Goal: Communication & Community: Answer question/provide support

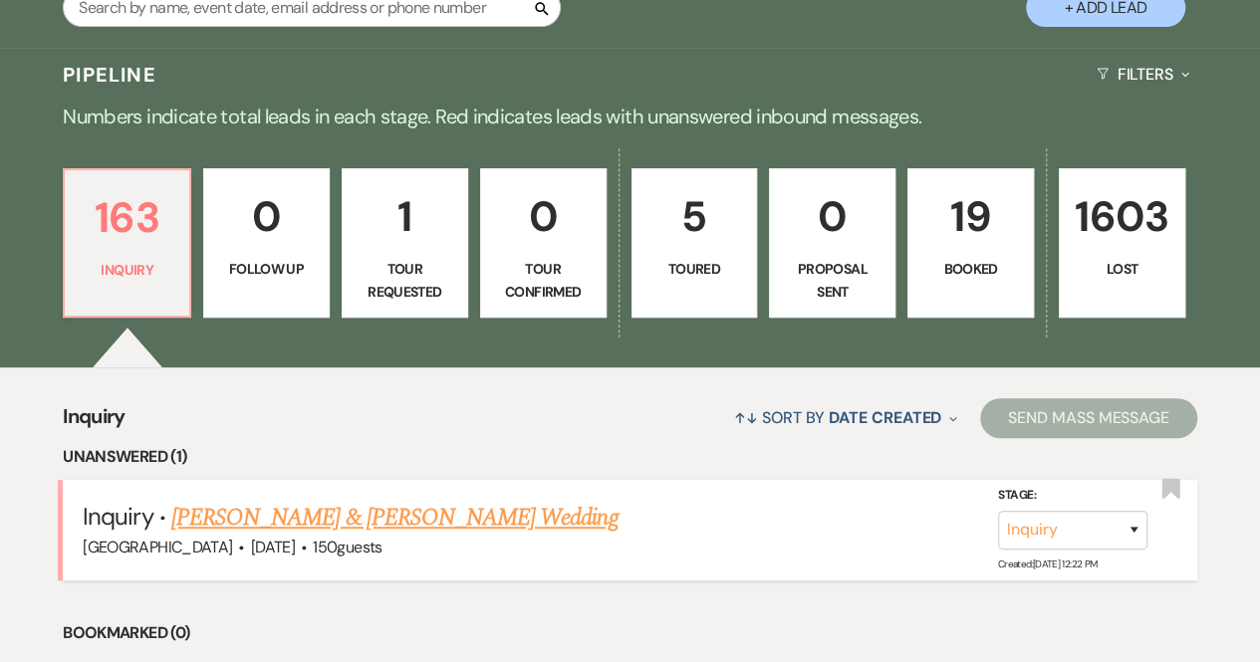
click at [245, 519] on link "[PERSON_NAME] & [PERSON_NAME] Wedding" at bounding box center [394, 518] width 446 height 36
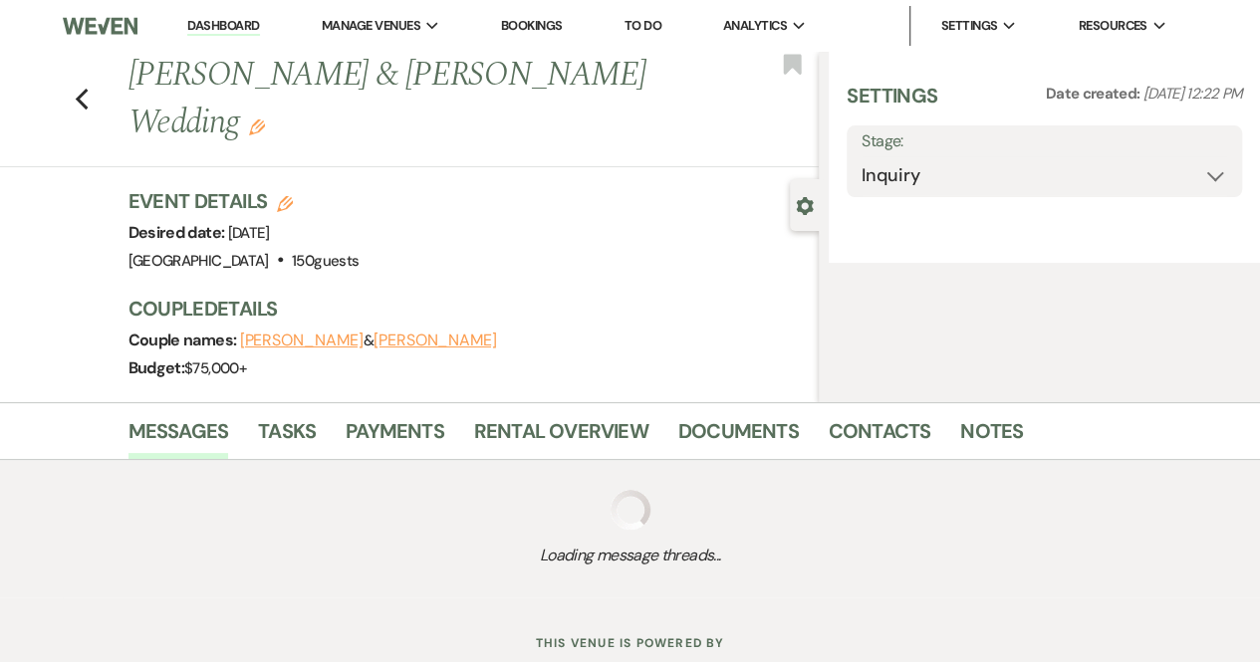
select select "5"
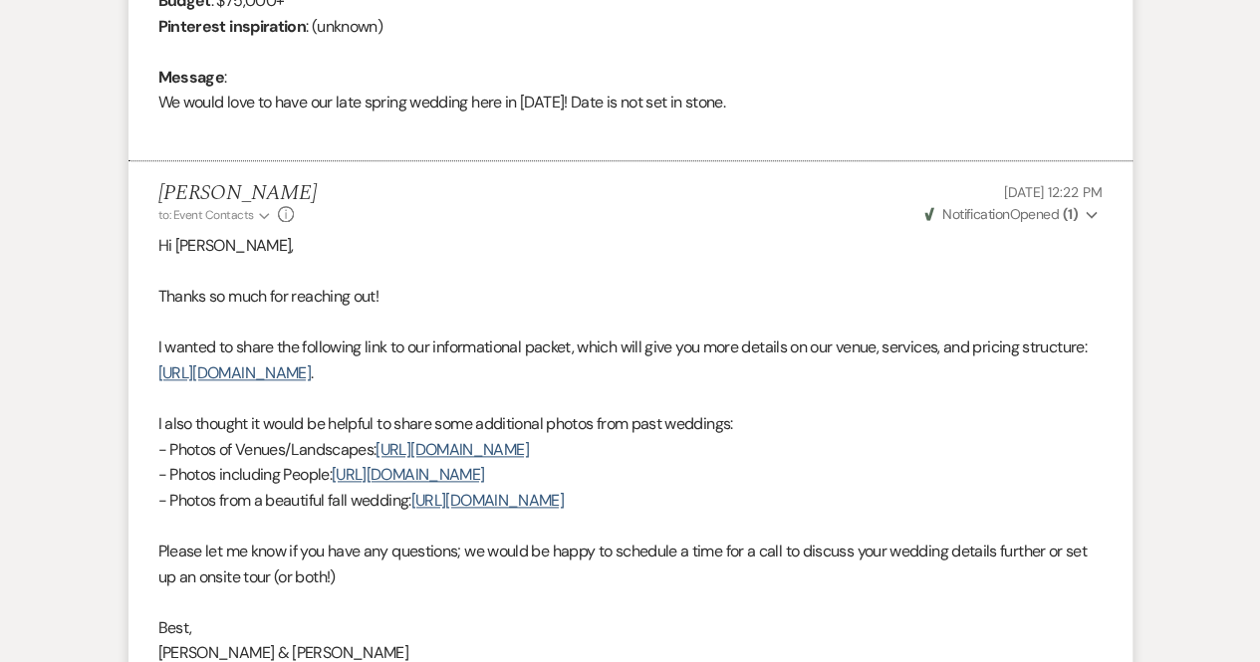
scroll to position [1484, 0]
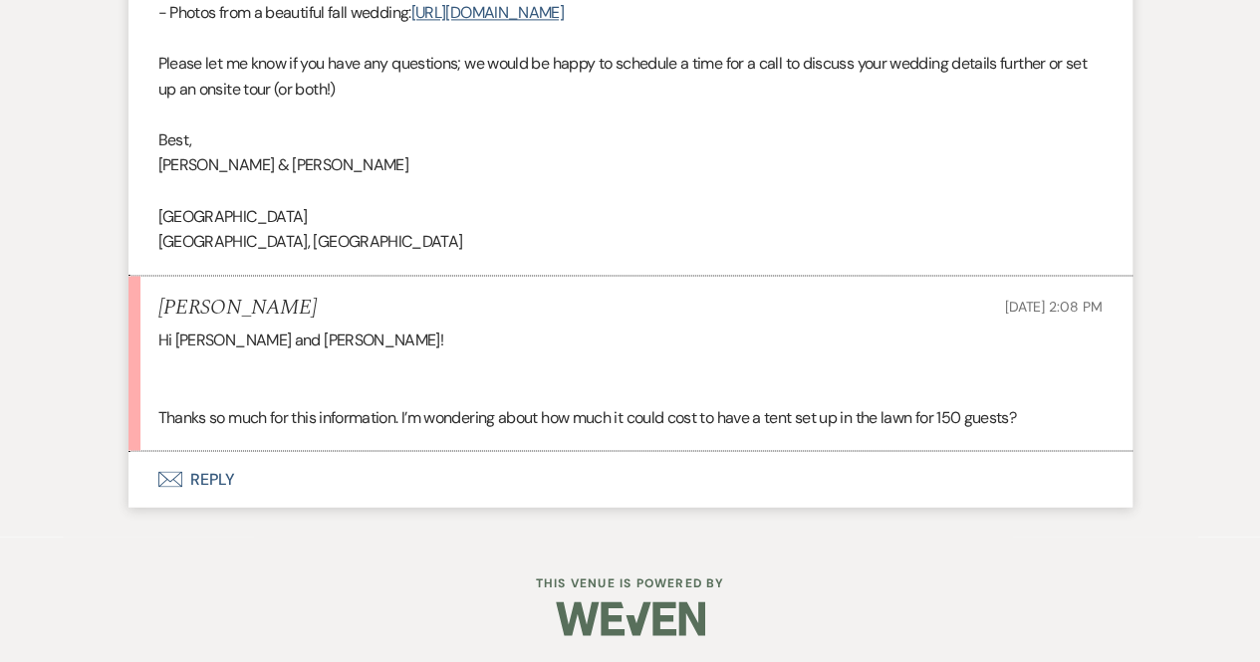
click at [207, 470] on button "Envelope Reply" at bounding box center [631, 479] width 1004 height 56
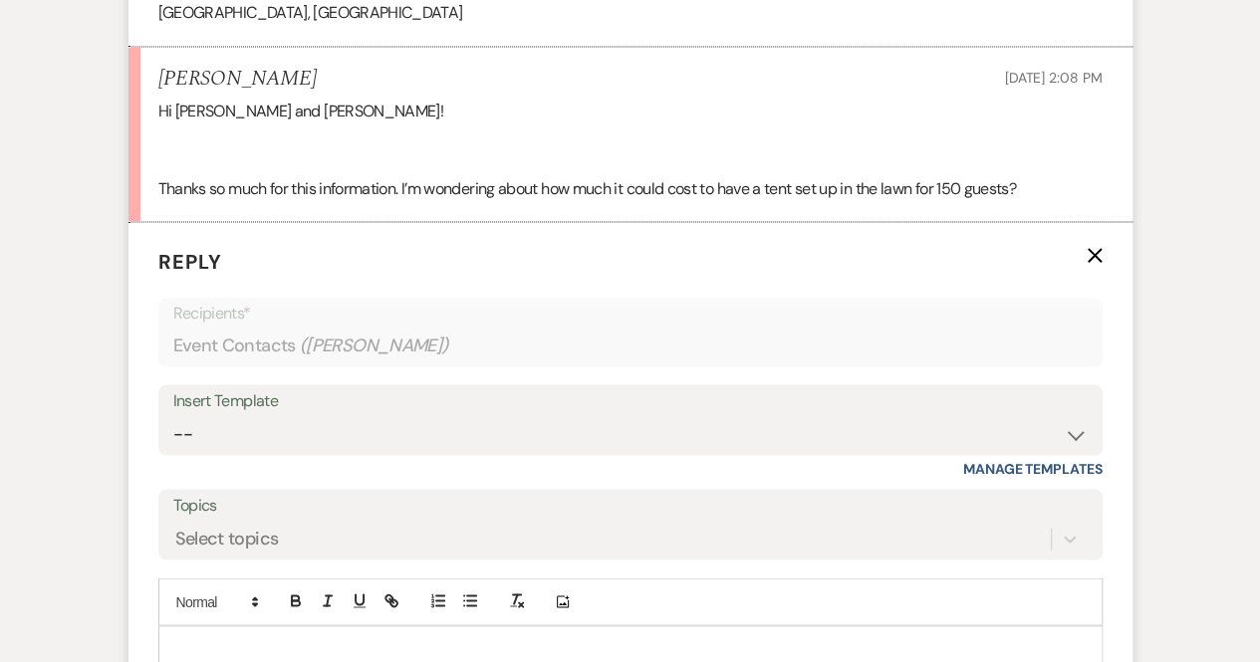
scroll to position [1808, 0]
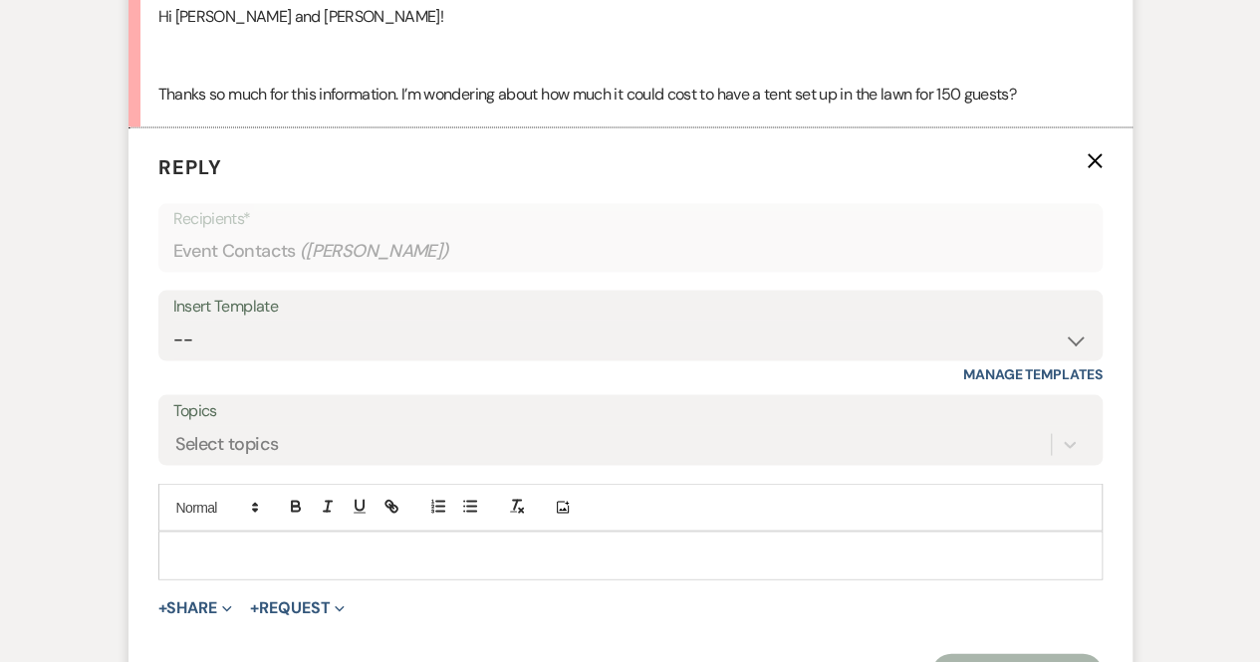
click at [209, 544] on p at bounding box center [630, 555] width 913 height 22
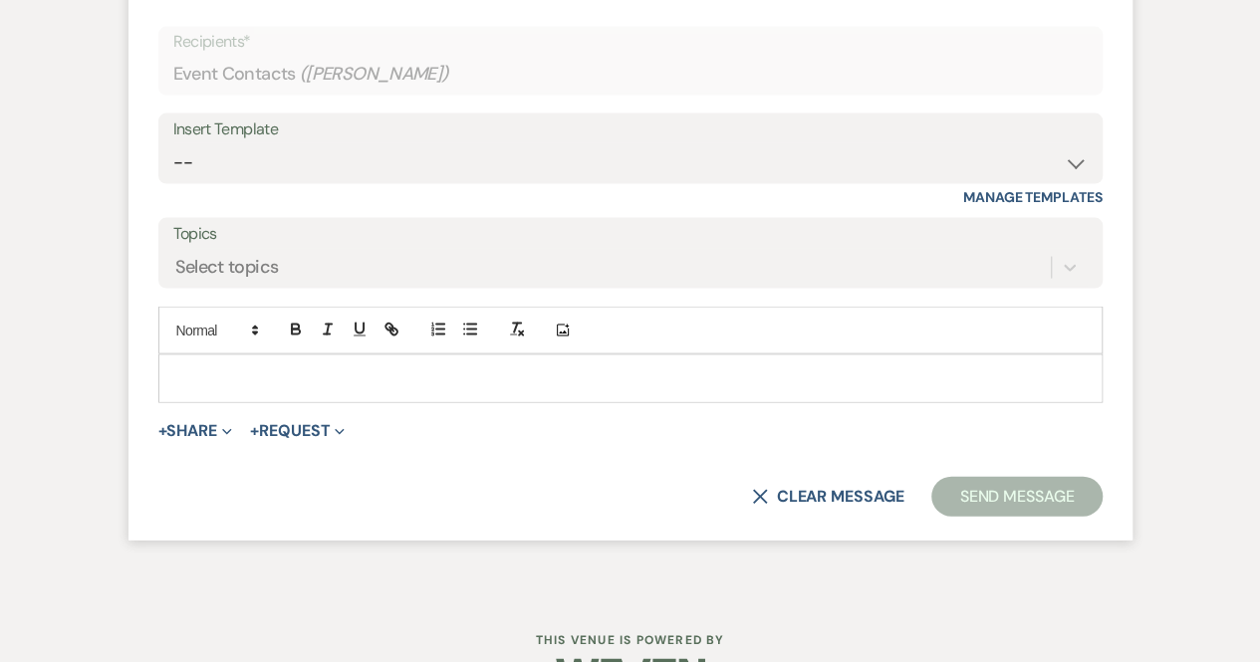
scroll to position [2007, 0]
